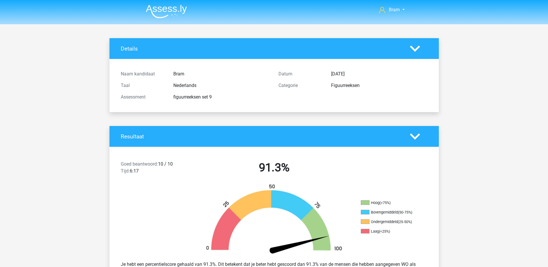
scroll to position [693, 0]
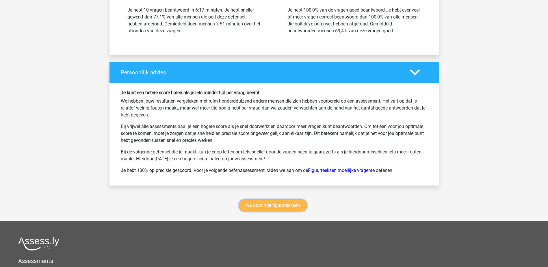
click at [295, 208] on link "Ga door met figuurreeksen" at bounding box center [273, 205] width 68 height 12
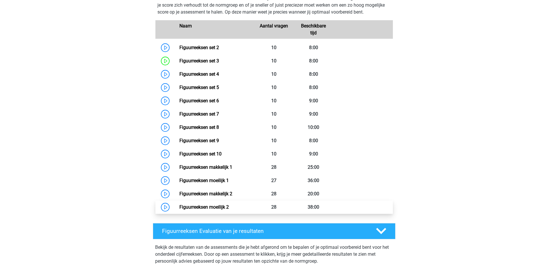
scroll to position [280, 0]
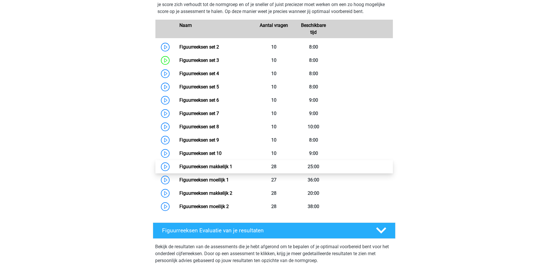
click at [232, 168] on link "Figuurreeksen makkelijk 1" at bounding box center [205, 166] width 53 height 5
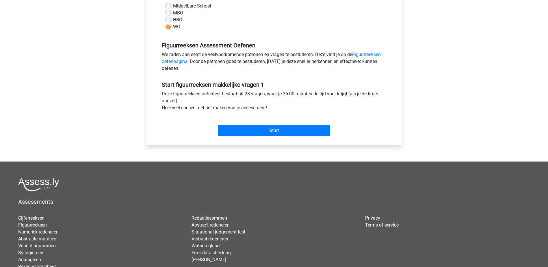
scroll to position [144, 0]
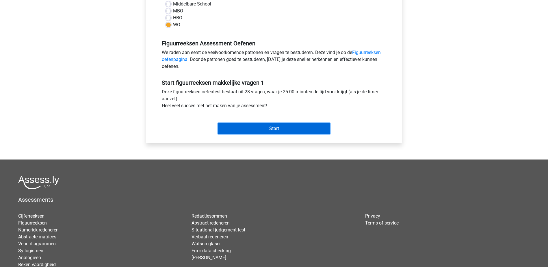
click at [296, 128] on input "Start" at bounding box center [274, 128] width 112 height 11
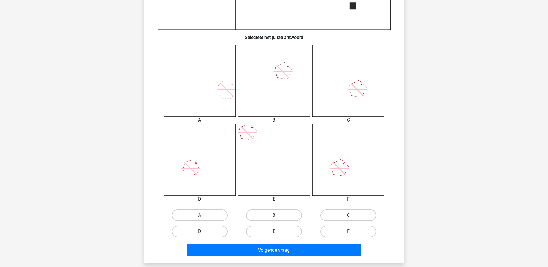
scroll to position [202, 0]
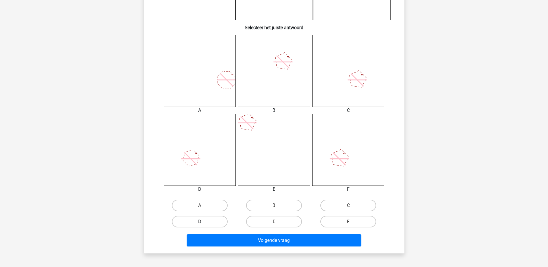
click at [206, 226] on label "D" at bounding box center [200, 222] width 56 height 12
click at [203, 225] on input "D" at bounding box center [202, 223] width 4 height 4
radio input "true"
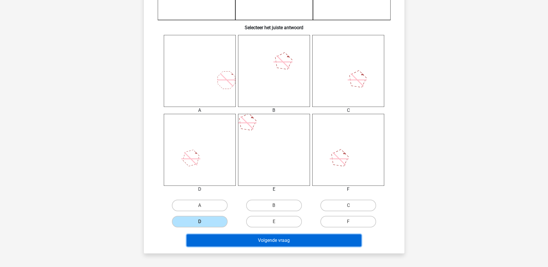
drag, startPoint x: 243, startPoint y: 245, endPoint x: 246, endPoint y: 245, distance: 3.5
click at [243, 245] on button "Volgende vraag" at bounding box center [274, 240] width 175 height 12
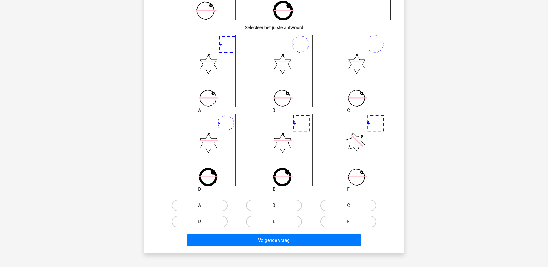
click at [204, 206] on label "A" at bounding box center [200, 206] width 56 height 12
click at [203, 206] on input "A" at bounding box center [202, 207] width 4 height 4
radio input "true"
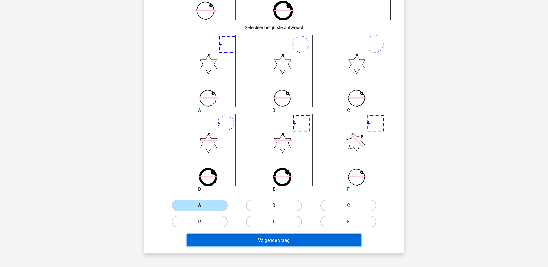
drag, startPoint x: 251, startPoint y: 246, endPoint x: 255, endPoint y: 244, distance: 4.6
click at [252, 245] on button "Volgende vraag" at bounding box center [274, 240] width 175 height 12
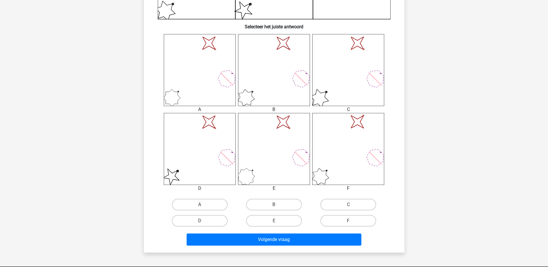
scroll to position [231, 0]
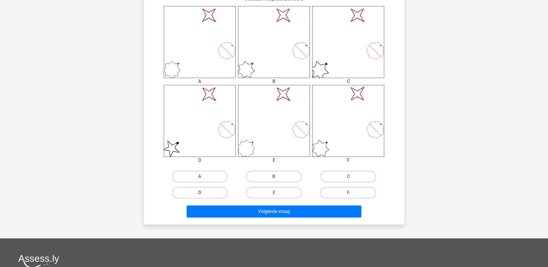
click at [219, 191] on label "D" at bounding box center [200, 193] width 56 height 12
click at [203, 193] on input "D" at bounding box center [202, 195] width 4 height 4
radio input "true"
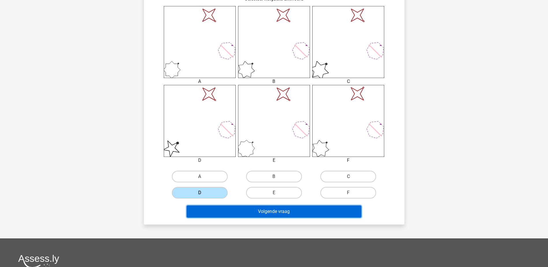
click at [254, 215] on button "Volgende vraag" at bounding box center [274, 211] width 175 height 12
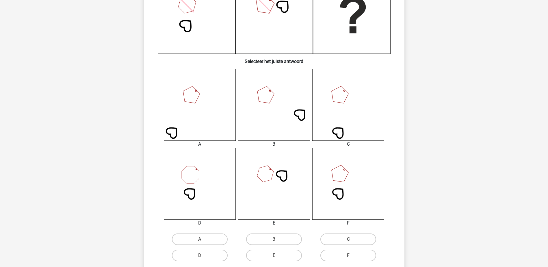
scroll to position [144, 0]
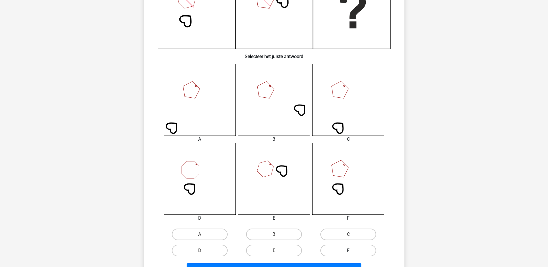
click at [355, 248] on label "F" at bounding box center [348, 251] width 56 height 12
click at [352, 250] on input "F" at bounding box center [350, 252] width 4 height 4
radio input "true"
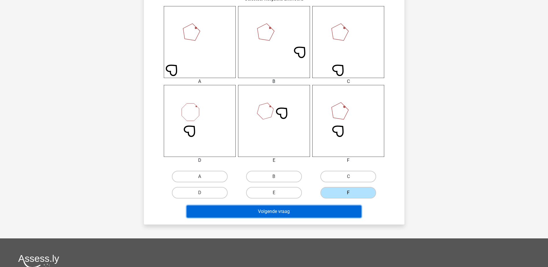
click at [336, 206] on button "Volgende vraag" at bounding box center [274, 211] width 175 height 12
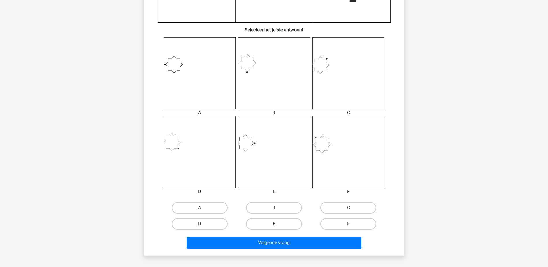
scroll to position [202, 0]
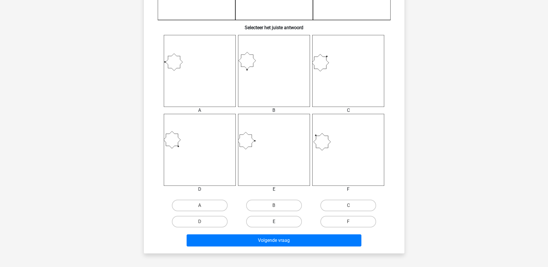
drag, startPoint x: 269, startPoint y: 220, endPoint x: 284, endPoint y: 226, distance: 15.7
click at [269, 220] on label "E" at bounding box center [274, 222] width 56 height 12
click at [274, 221] on input "E" at bounding box center [276, 223] width 4 height 4
radio input "true"
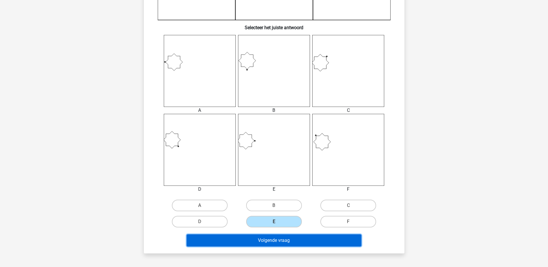
click at [308, 239] on button "Volgende vraag" at bounding box center [274, 240] width 175 height 12
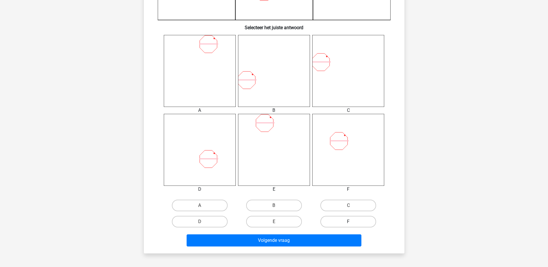
click at [360, 219] on label "F" at bounding box center [348, 222] width 56 height 12
click at [352, 221] on input "F" at bounding box center [350, 223] width 4 height 4
radio input "true"
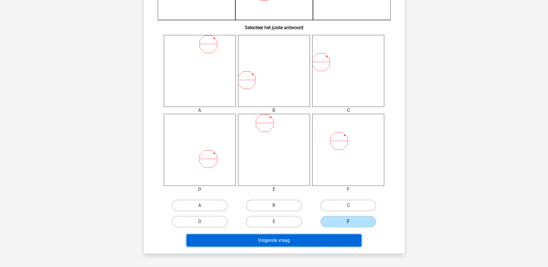
click at [340, 244] on button "Volgende vraag" at bounding box center [274, 240] width 175 height 12
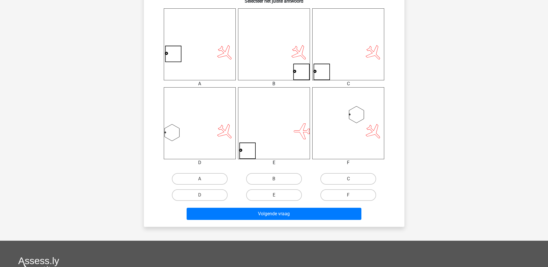
scroll to position [231, 0]
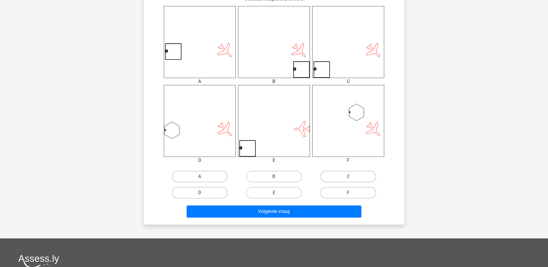
click at [321, 183] on div "C" at bounding box center [348, 176] width 74 height 16
click at [347, 172] on label "C" at bounding box center [348, 177] width 56 height 12
click at [348, 176] on input "C" at bounding box center [350, 178] width 4 height 4
radio input "true"
click at [347, 203] on div "Volgende vraag" at bounding box center [274, 210] width 242 height 19
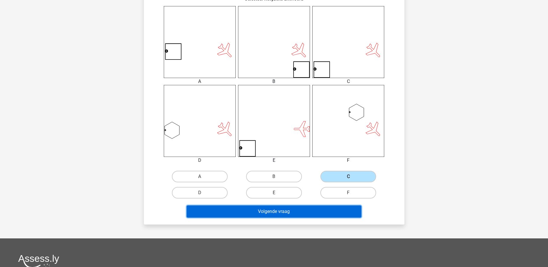
click at [349, 210] on button "Volgende vraag" at bounding box center [274, 211] width 175 height 12
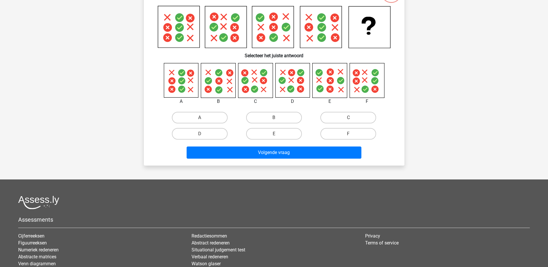
scroll to position [29, 0]
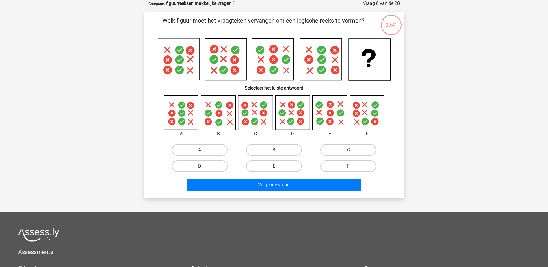
click at [351, 152] on input "C" at bounding box center [350, 152] width 4 height 4
radio input "true"
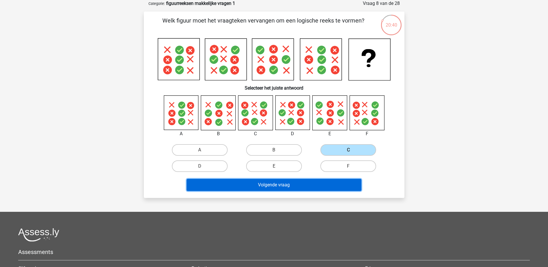
click at [330, 188] on button "Volgende vraag" at bounding box center [274, 185] width 175 height 12
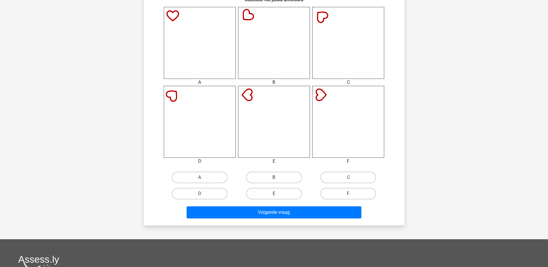
scroll to position [231, 0]
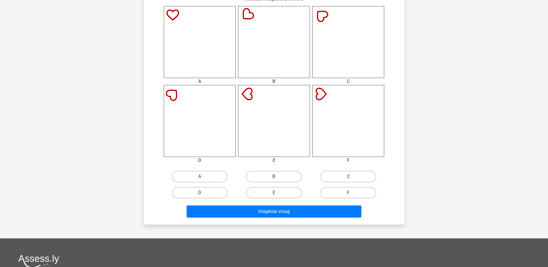
click at [285, 193] on label "E" at bounding box center [274, 193] width 56 height 12
click at [278, 193] on input "E" at bounding box center [276, 195] width 4 height 4
radio input "true"
click at [299, 220] on div "Wat is de meest logische volgende figuur in de reeks? 1 2 3 4 5 6 Selecteer het…" at bounding box center [274, 16] width 260 height 415
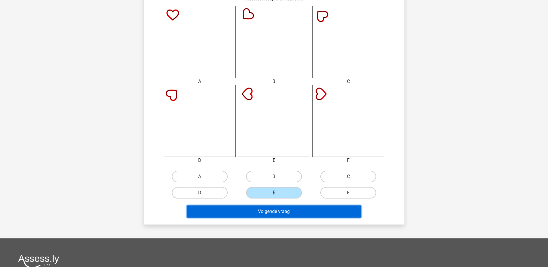
click at [305, 216] on button "Volgende vraag" at bounding box center [274, 211] width 175 height 12
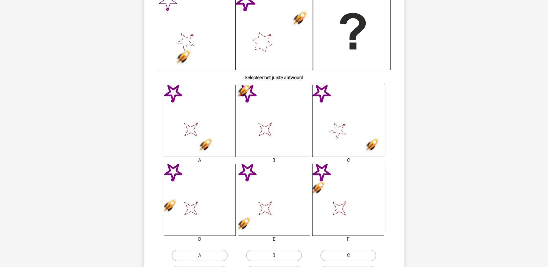
scroll to position [173, 0]
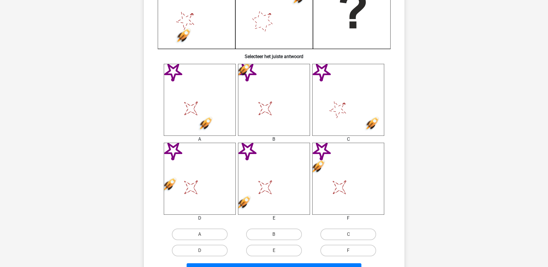
click at [262, 228] on div "B" at bounding box center [274, 234] width 74 height 16
click at [265, 232] on label "B" at bounding box center [274, 234] width 56 height 12
click at [274, 234] on input "B" at bounding box center [276, 236] width 4 height 4
radio input "true"
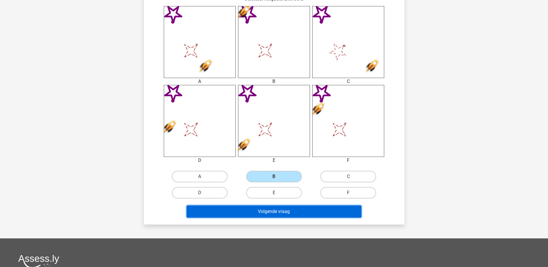
click at [315, 213] on button "Volgende vraag" at bounding box center [274, 211] width 175 height 12
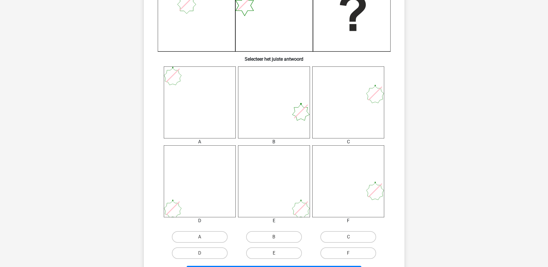
scroll to position [202, 0]
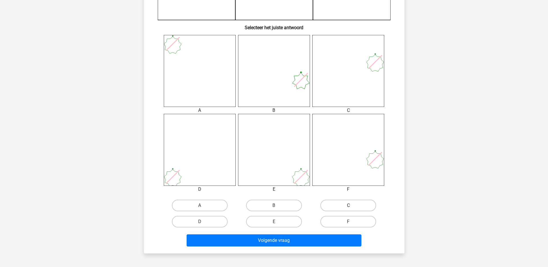
drag, startPoint x: 362, startPoint y: 199, endPoint x: 359, endPoint y: 205, distance: 6.2
click at [361, 201] on div "C" at bounding box center [348, 205] width 74 height 16
drag, startPoint x: 363, startPoint y: 207, endPoint x: 358, endPoint y: 211, distance: 6.5
click at [362, 207] on label "C" at bounding box center [348, 206] width 56 height 12
click at [352, 207] on input "C" at bounding box center [350, 207] width 4 height 4
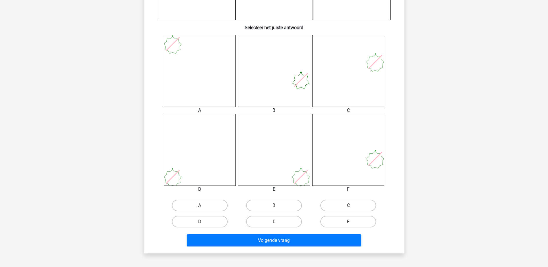
radio input "true"
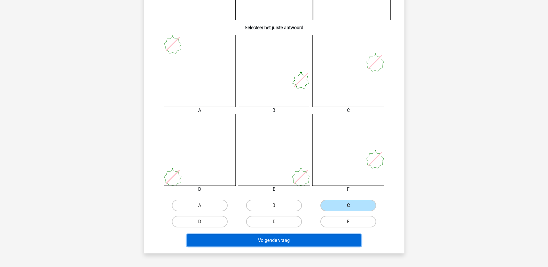
click at [338, 243] on button "Volgende vraag" at bounding box center [274, 240] width 175 height 12
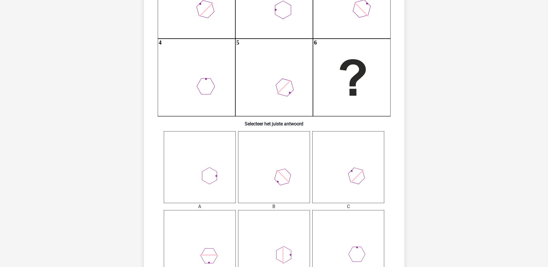
scroll to position [144, 0]
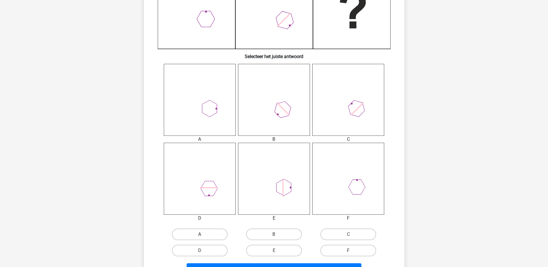
click at [216, 232] on label "A" at bounding box center [200, 234] width 56 height 12
click at [203, 234] on input "A" at bounding box center [202, 236] width 4 height 4
radio input "true"
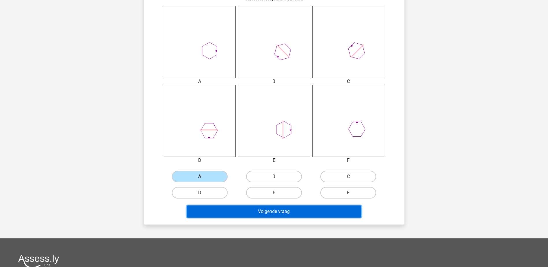
click at [255, 216] on button "Volgende vraag" at bounding box center [274, 211] width 175 height 12
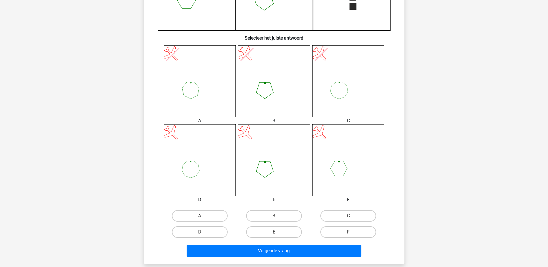
scroll to position [202, 0]
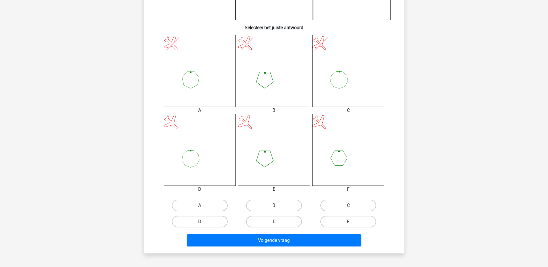
click at [291, 225] on label "E" at bounding box center [274, 222] width 56 height 12
click at [278, 225] on input "E" at bounding box center [276, 223] width 4 height 4
radio input "true"
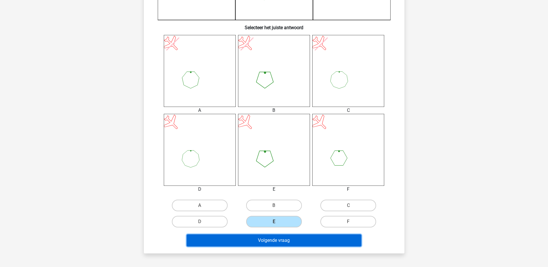
click at [297, 243] on button "Volgende vraag" at bounding box center [274, 240] width 175 height 12
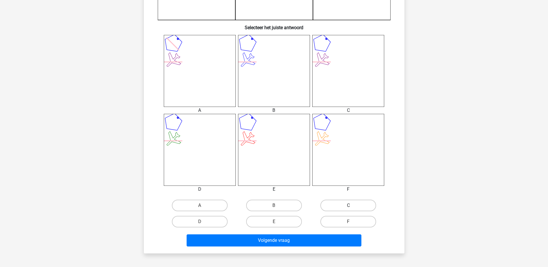
click at [363, 204] on label "C" at bounding box center [348, 206] width 56 height 12
click at [352, 205] on input "C" at bounding box center [350, 207] width 4 height 4
radio input "true"
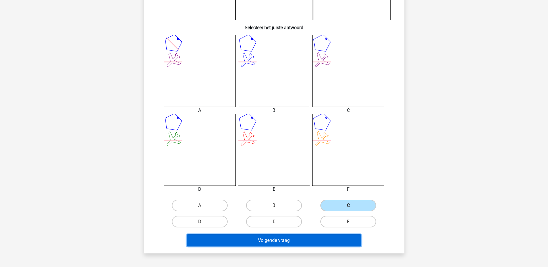
click at [325, 244] on button "Volgende vraag" at bounding box center [274, 240] width 175 height 12
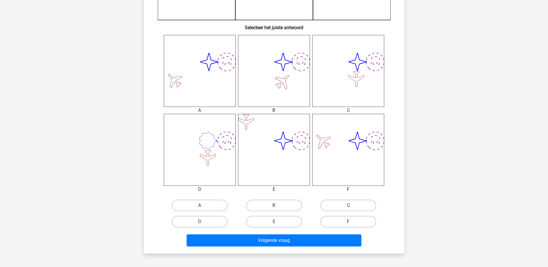
click at [352, 209] on label "C" at bounding box center [348, 206] width 56 height 12
click at [352, 209] on input "C" at bounding box center [350, 207] width 4 height 4
radio input "true"
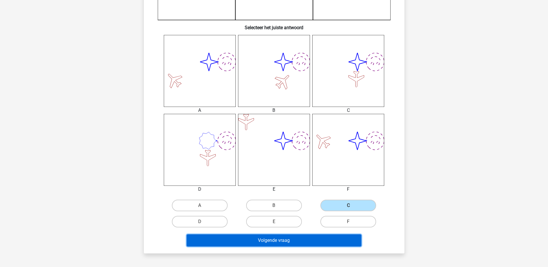
click at [344, 239] on button "Volgende vraag" at bounding box center [274, 240] width 175 height 12
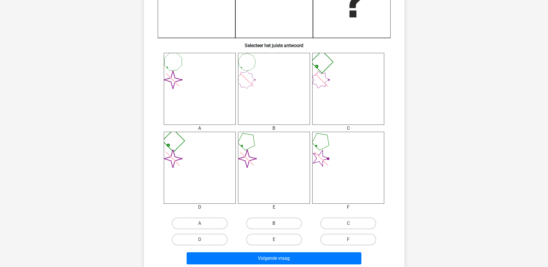
scroll to position [231, 0]
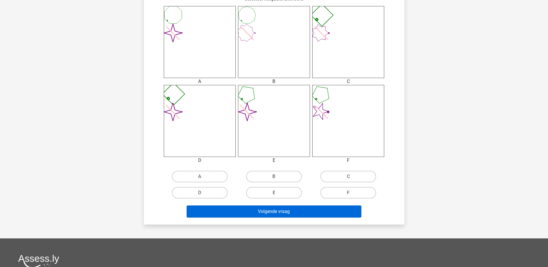
drag, startPoint x: 215, startPoint y: 198, endPoint x: 240, endPoint y: 216, distance: 31.0
click at [215, 198] on label "D" at bounding box center [200, 193] width 56 height 12
click at [203, 196] on input "D" at bounding box center [202, 195] width 4 height 4
radio input "true"
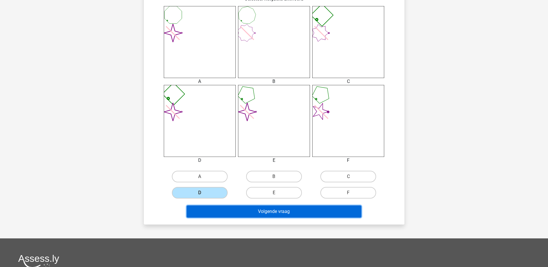
drag, startPoint x: 252, startPoint y: 211, endPoint x: 269, endPoint y: 211, distance: 17.3
click at [252, 211] on button "Volgende vraag" at bounding box center [274, 211] width 175 height 12
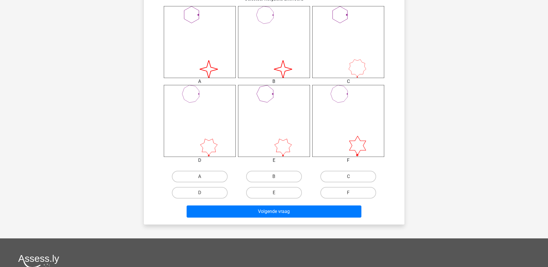
drag, startPoint x: 282, startPoint y: 177, endPoint x: 285, endPoint y: 185, distance: 8.0
click at [282, 177] on label "B" at bounding box center [274, 177] width 56 height 12
click at [278, 177] on input "B" at bounding box center [276, 178] width 4 height 4
radio input "true"
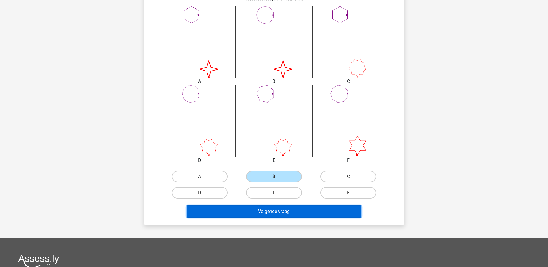
click at [296, 208] on button "Volgende vraag" at bounding box center [274, 211] width 175 height 12
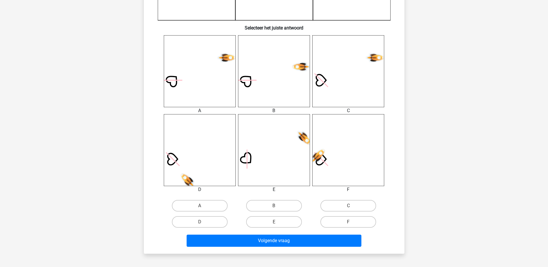
scroll to position [202, 0]
drag, startPoint x: 370, startPoint y: 204, endPoint x: 336, endPoint y: 228, distance: 41.4
click at [370, 204] on label "C" at bounding box center [348, 206] width 56 height 12
click at [352, 205] on input "C" at bounding box center [350, 207] width 4 height 4
radio input "true"
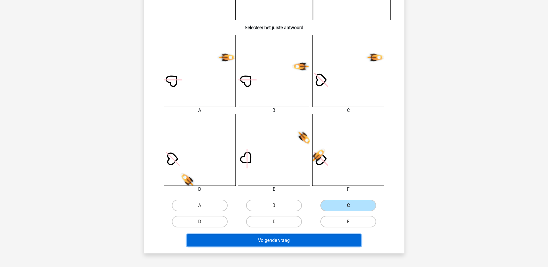
click at [334, 235] on button "Volgende vraag" at bounding box center [274, 240] width 175 height 12
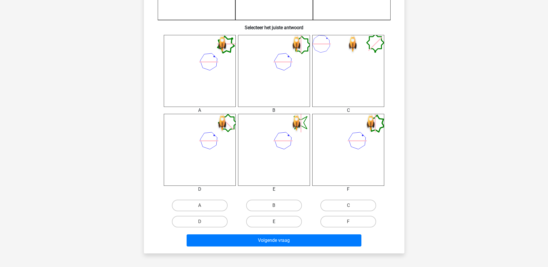
click at [282, 221] on label "E" at bounding box center [274, 222] width 56 height 12
click at [278, 221] on input "E" at bounding box center [276, 223] width 4 height 4
radio input "true"
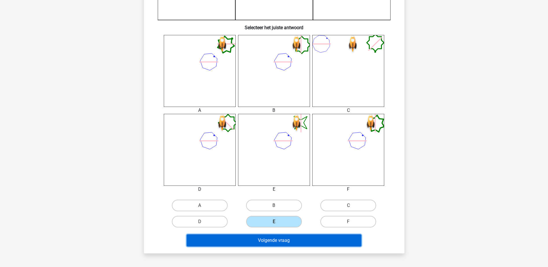
click at [288, 238] on button "Volgende vraag" at bounding box center [274, 240] width 175 height 12
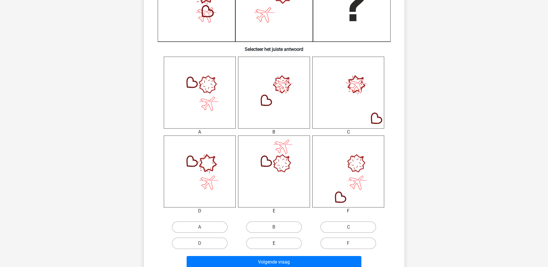
scroll to position [231, 0]
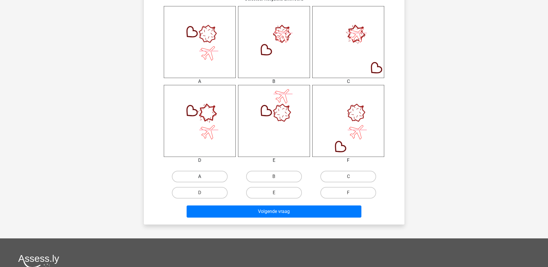
click at [203, 174] on label "A" at bounding box center [200, 177] width 56 height 12
click at [203, 176] on input "A" at bounding box center [202, 178] width 4 height 4
radio input "true"
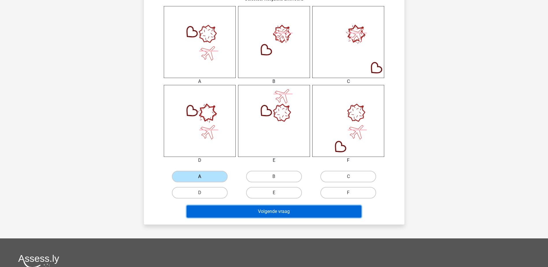
click at [259, 212] on button "Volgende vraag" at bounding box center [274, 211] width 175 height 12
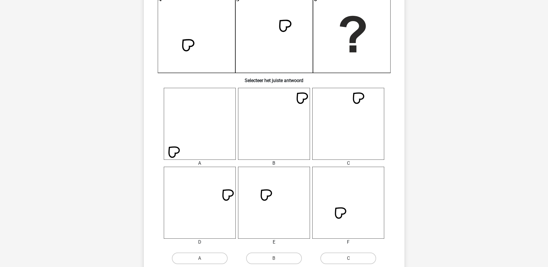
scroll to position [173, 0]
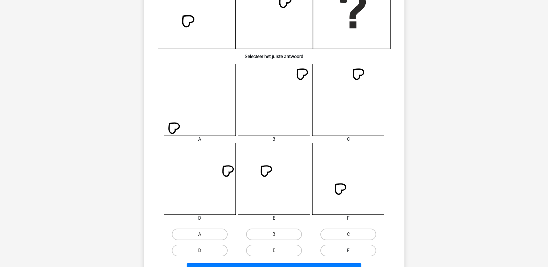
click at [336, 250] on label "F" at bounding box center [348, 251] width 56 height 12
click at [348, 250] on input "F" at bounding box center [350, 252] width 4 height 4
radio input "true"
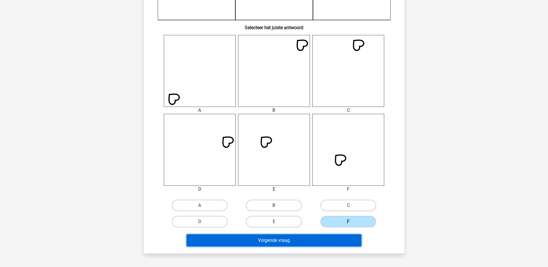
click at [336, 243] on button "Volgende vraag" at bounding box center [274, 240] width 175 height 12
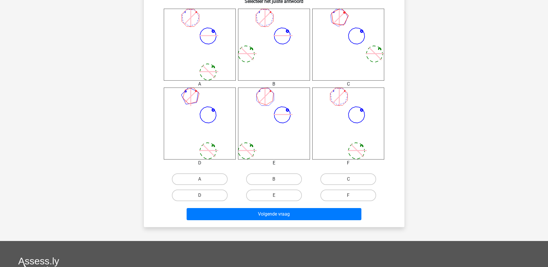
scroll to position [231, 0]
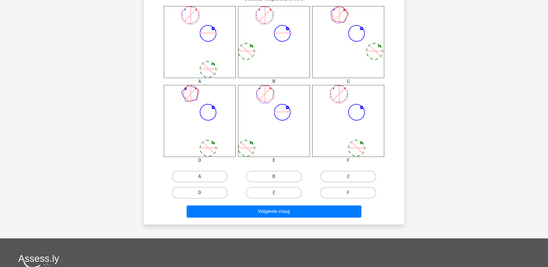
click at [210, 180] on label "A" at bounding box center [200, 177] width 56 height 12
click at [203, 180] on input "A" at bounding box center [202, 178] width 4 height 4
radio input "true"
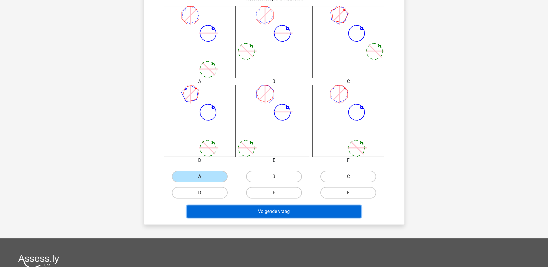
click at [242, 208] on button "Volgende vraag" at bounding box center [274, 211] width 175 height 12
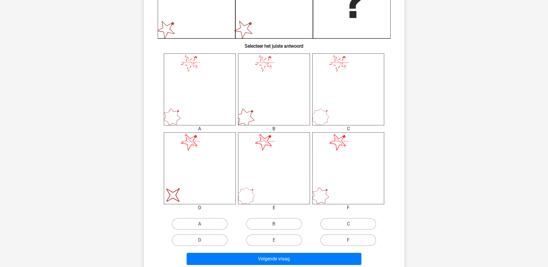
scroll to position [202, 0]
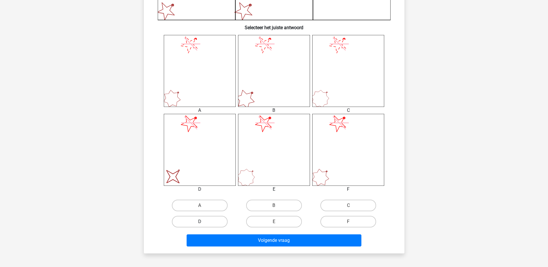
drag, startPoint x: 214, startPoint y: 220, endPoint x: 222, endPoint y: 226, distance: 9.5
click at [214, 221] on label "D" at bounding box center [200, 222] width 56 height 12
click at [203, 221] on input "D" at bounding box center [202, 223] width 4 height 4
radio input "true"
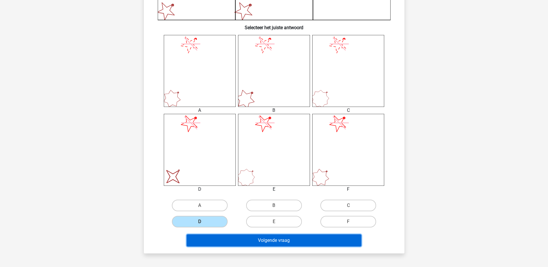
drag, startPoint x: 233, startPoint y: 239, endPoint x: 245, endPoint y: 236, distance: 12.4
click at [234, 239] on button "Volgende vraag" at bounding box center [274, 240] width 175 height 12
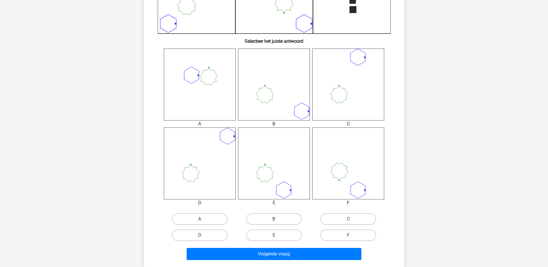
scroll to position [231, 0]
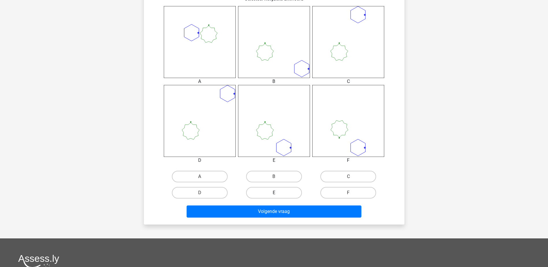
click at [291, 191] on label "E" at bounding box center [274, 193] width 56 height 12
click at [278, 193] on input "E" at bounding box center [276, 195] width 4 height 4
radio input "true"
click at [294, 205] on div "Volgende vraag" at bounding box center [274, 210] width 242 height 19
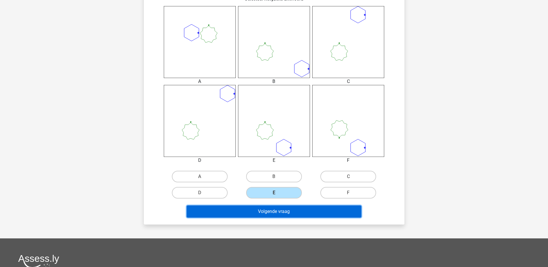
click at [296, 212] on button "Volgende vraag" at bounding box center [274, 211] width 175 height 12
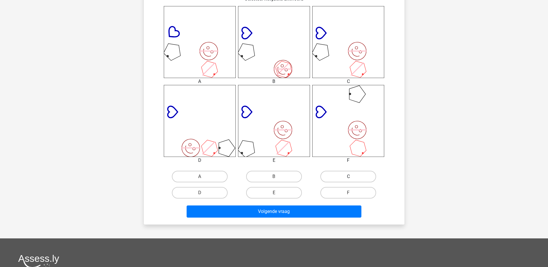
click at [346, 176] on label "C" at bounding box center [348, 177] width 56 height 12
click at [348, 176] on input "C" at bounding box center [350, 178] width 4 height 4
radio input "true"
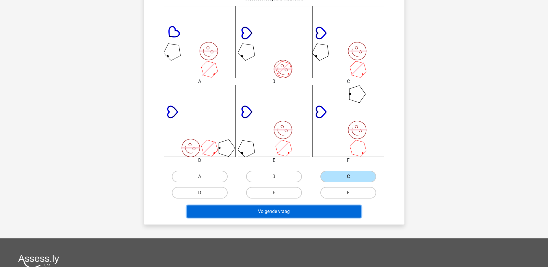
click at [329, 210] on button "Volgende vraag" at bounding box center [274, 211] width 175 height 12
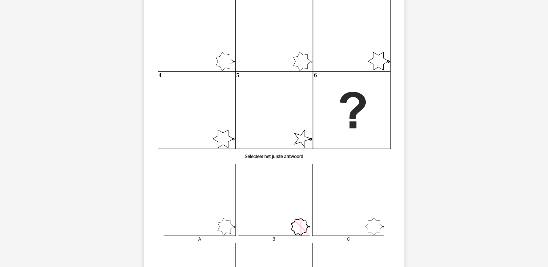
scroll to position [144, 0]
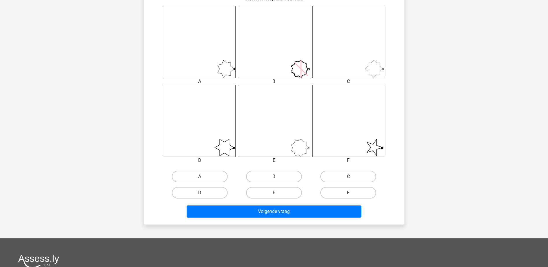
click at [364, 193] on label "F" at bounding box center [348, 193] width 56 height 12
click at [352, 193] on input "F" at bounding box center [350, 195] width 4 height 4
radio input "true"
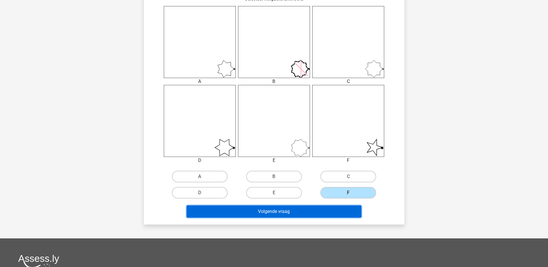
click at [349, 210] on button "Volgende vraag" at bounding box center [274, 211] width 175 height 12
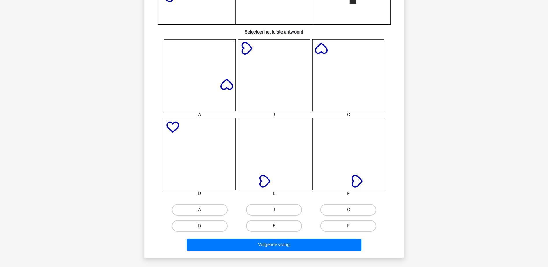
scroll to position [231, 0]
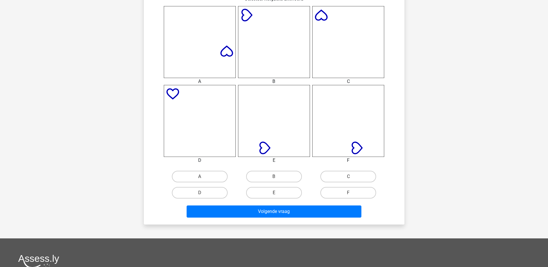
drag, startPoint x: 350, startPoint y: 170, endPoint x: 349, endPoint y: 179, distance: 8.8
click at [350, 170] on div "C" at bounding box center [348, 176] width 74 height 16
click at [351, 179] on input "C" at bounding box center [350, 178] width 4 height 4
radio input "true"
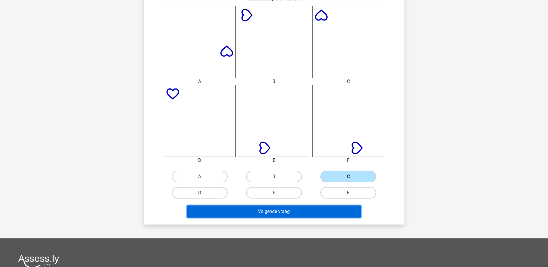
click at [351, 206] on button "Volgende vraag" at bounding box center [274, 211] width 175 height 12
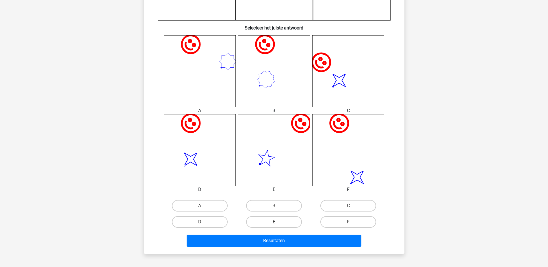
scroll to position [202, 0]
click at [217, 229] on div "D" at bounding box center [200, 221] width 74 height 16
drag, startPoint x: 218, startPoint y: 221, endPoint x: 220, endPoint y: 228, distance: 6.8
click at [218, 221] on label "D" at bounding box center [200, 222] width 56 height 12
click at [203, 221] on input "D" at bounding box center [202, 223] width 4 height 4
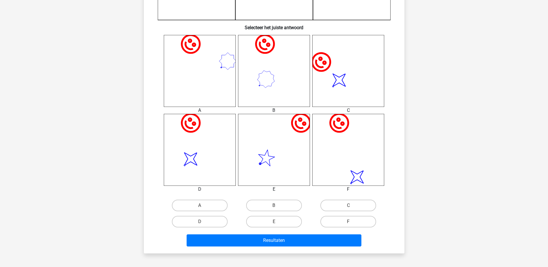
radio input "true"
click at [223, 231] on div "Resultaten" at bounding box center [274, 239] width 242 height 19
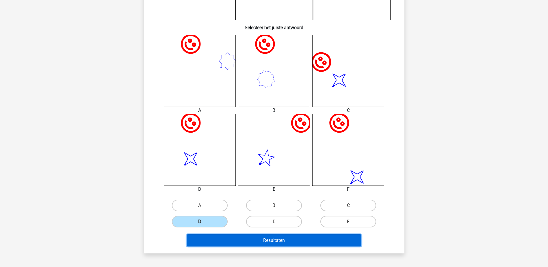
click at [234, 239] on button "Resultaten" at bounding box center [274, 240] width 175 height 12
